Goal: Navigation & Orientation: Find specific page/section

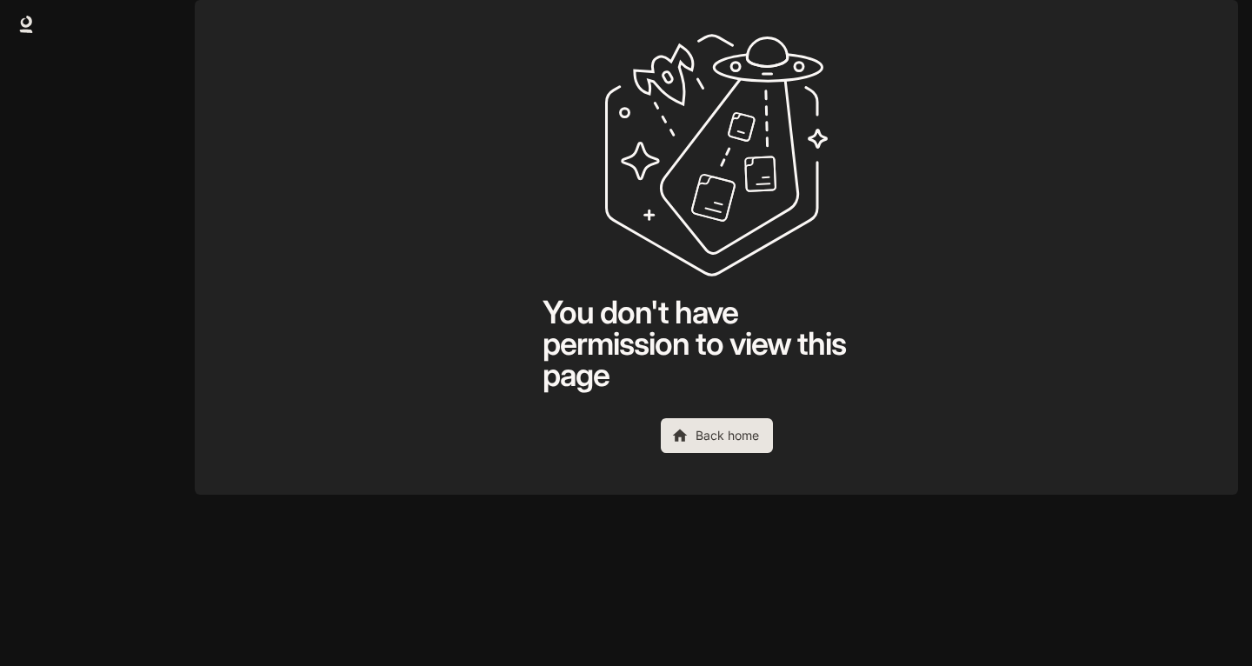
click at [1219, 17] on img "button" at bounding box center [1214, 24] width 24 height 24
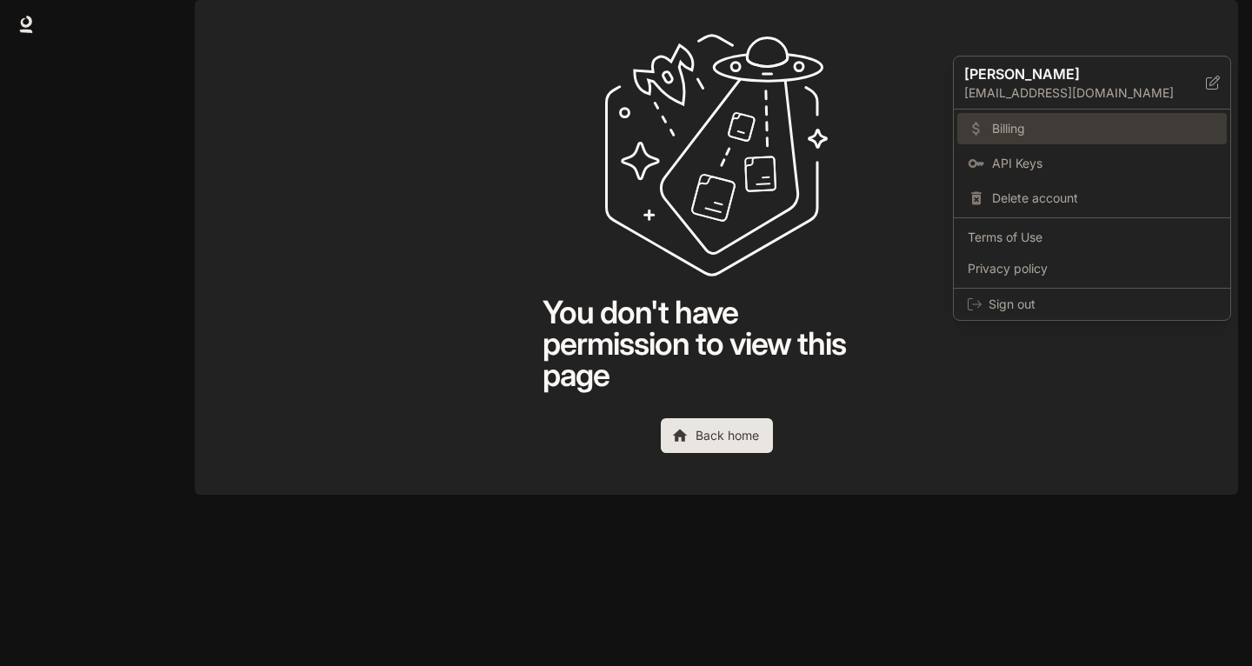
click at [1038, 134] on span "Billing" at bounding box center [1104, 128] width 224 height 17
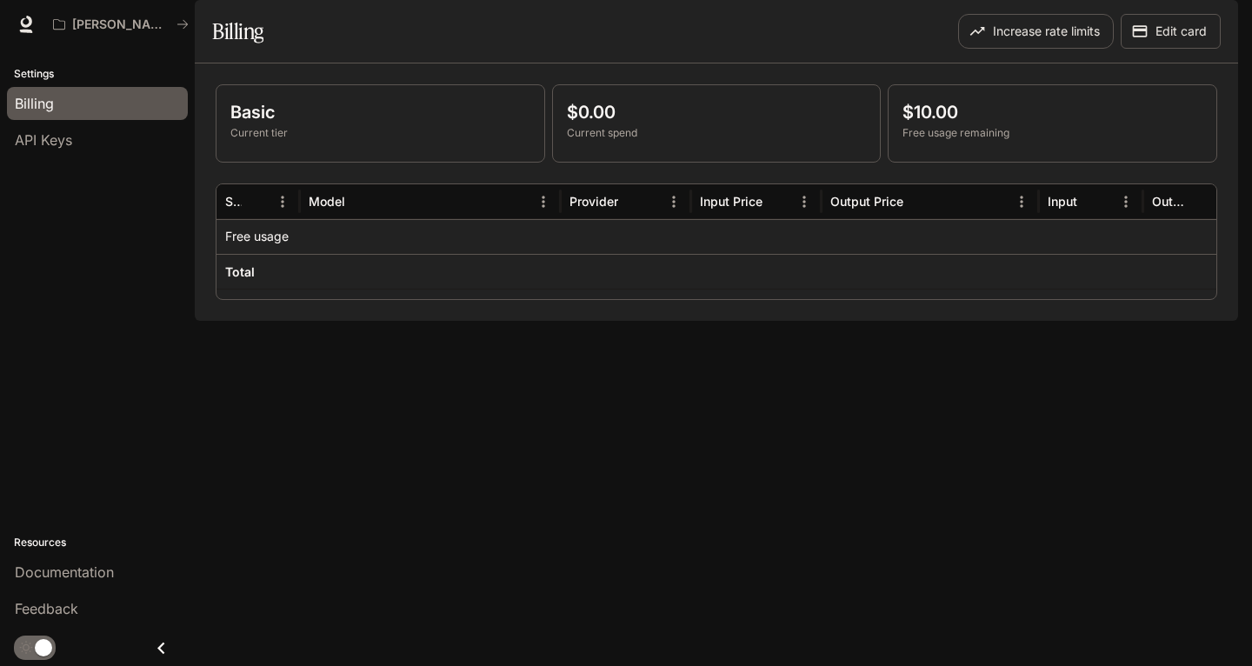
click at [155, 656] on icon "Close drawer" at bounding box center [161, 648] width 23 height 23
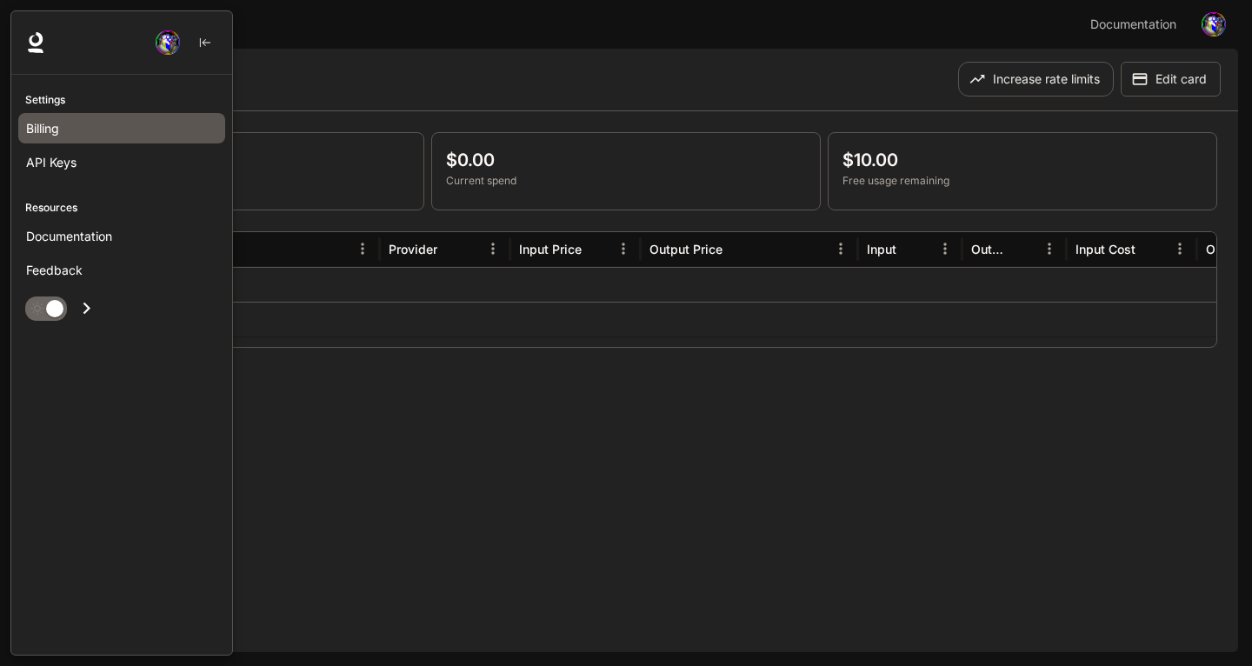
click at [97, 210] on p "Resources" at bounding box center [121, 208] width 221 height 16
click at [97, 206] on p "Resources" at bounding box center [121, 208] width 221 height 16
click at [57, 207] on p "Resources" at bounding box center [121, 208] width 221 height 16
click at [77, 241] on span "Documentation" at bounding box center [69, 236] width 86 height 18
